Goal: Navigation & Orientation: Find specific page/section

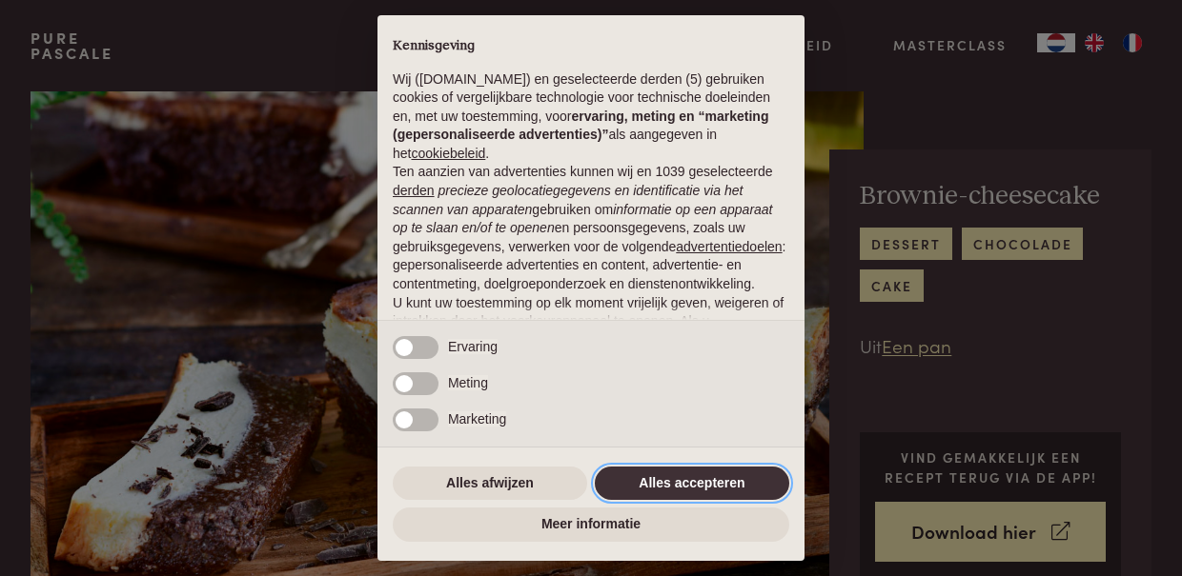
click at [653, 476] on button "Alles accepteren" at bounding box center [692, 484] width 194 height 34
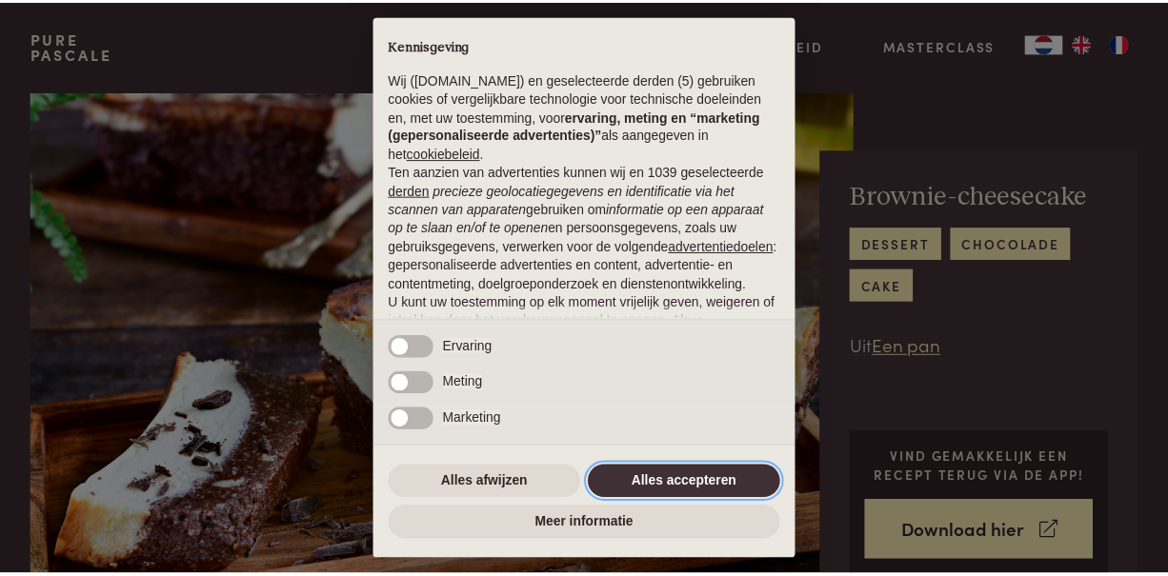
scroll to position [192, 0]
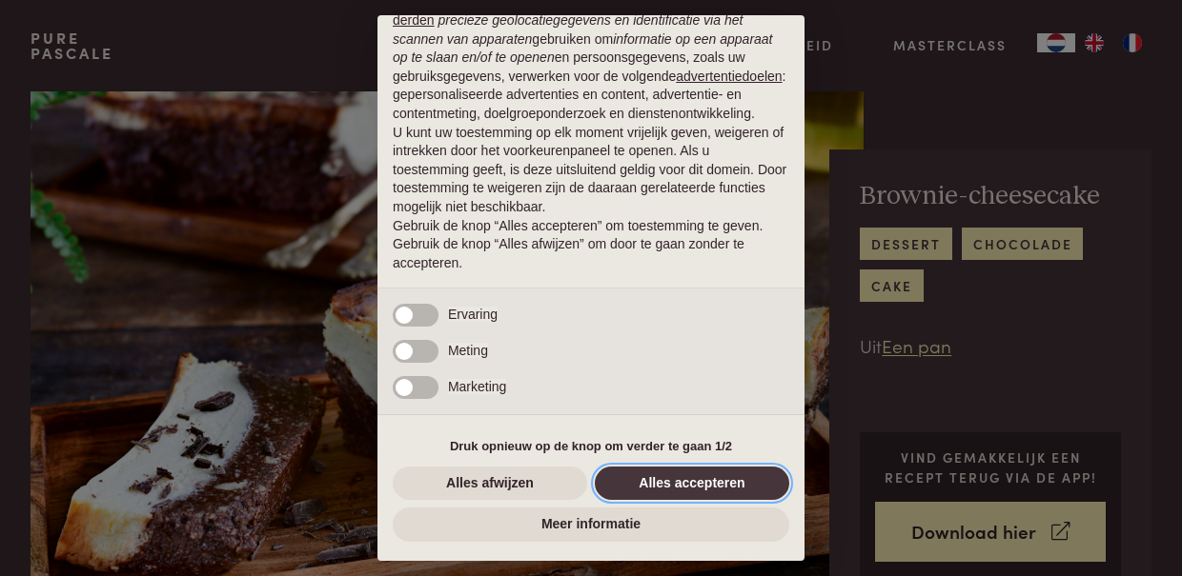
click at [653, 476] on button "Alles accepteren" at bounding box center [692, 484] width 194 height 34
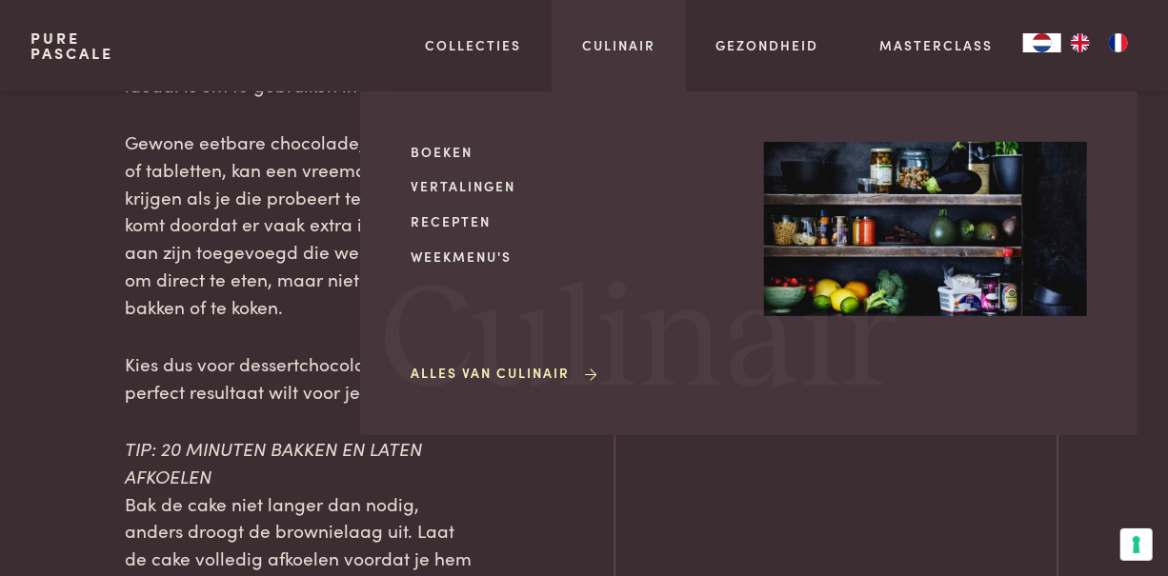
scroll to position [2065, 0]
click at [467, 196] on link "Vertalingen" at bounding box center [572, 186] width 323 height 20
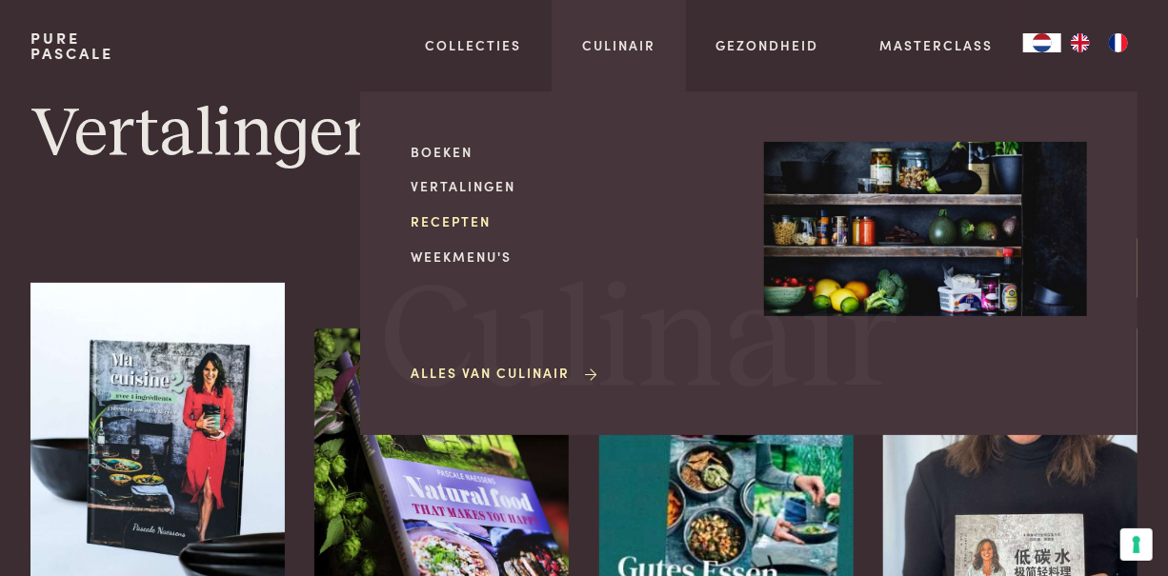
click at [411, 232] on link "Recepten" at bounding box center [572, 222] width 323 height 20
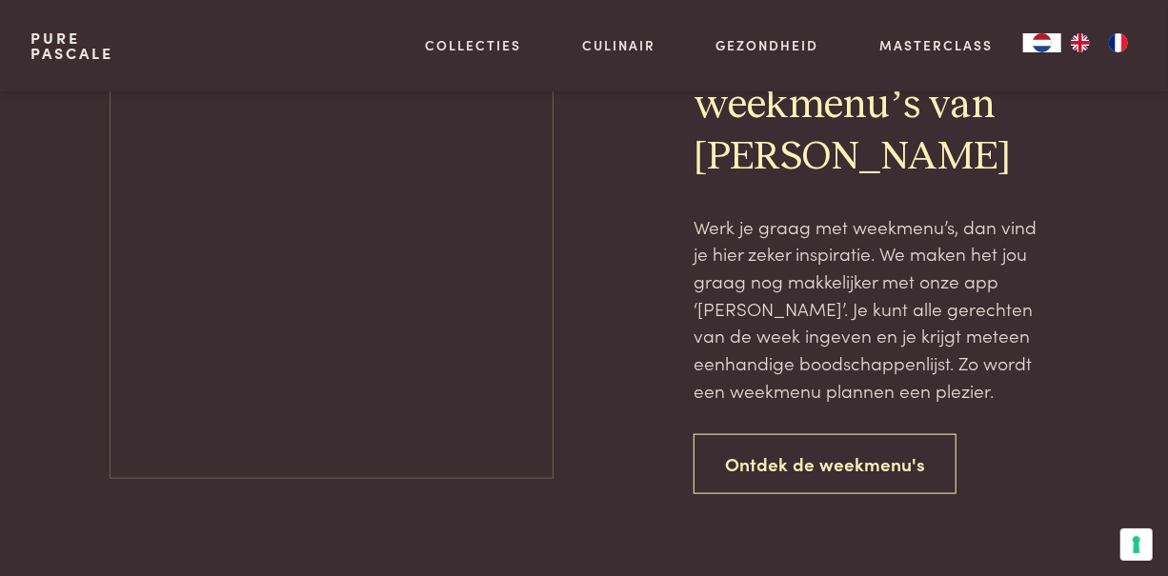
scroll to position [4001, 0]
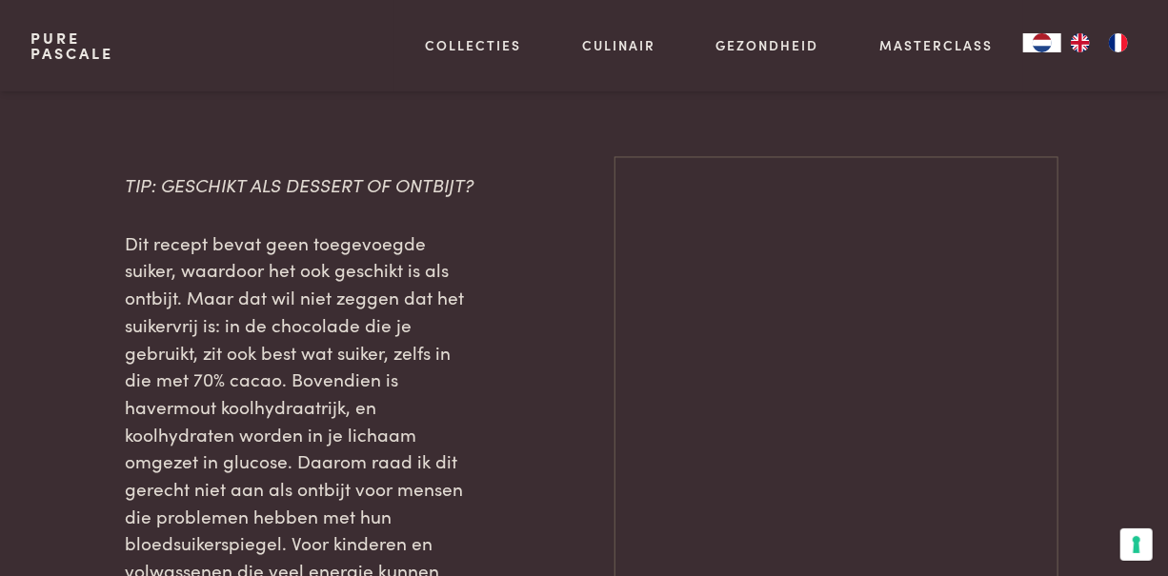
scroll to position [1789, 0]
